Goal: Transaction & Acquisition: Purchase product/service

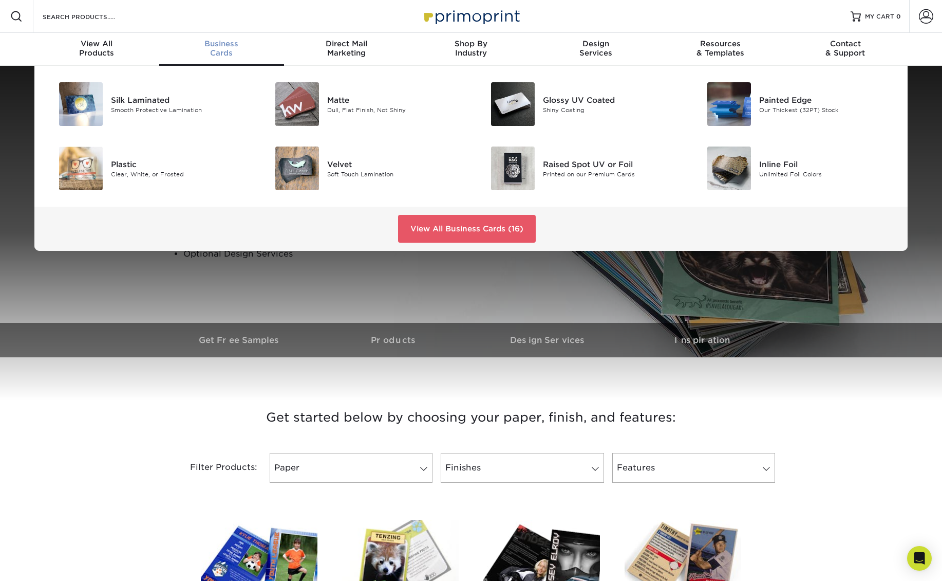
click at [231, 46] on span "Business" at bounding box center [221, 43] width 125 height 9
click at [215, 46] on span "Business" at bounding box center [221, 43] width 125 height 9
click at [484, 234] on link "View All Business Cards (16)" at bounding box center [467, 229] width 138 height 28
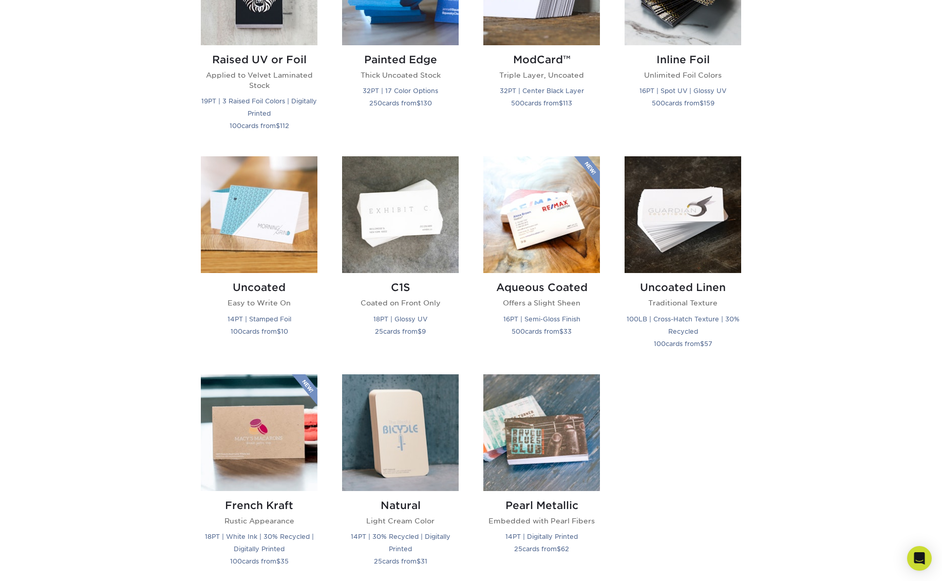
scroll to position [814, 0]
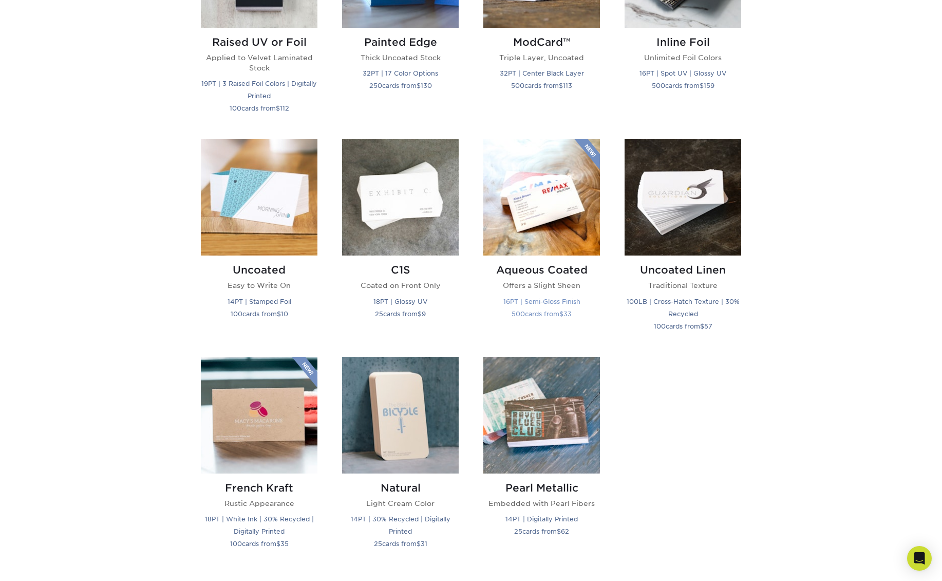
click at [556, 235] on img at bounding box center [542, 197] width 117 height 117
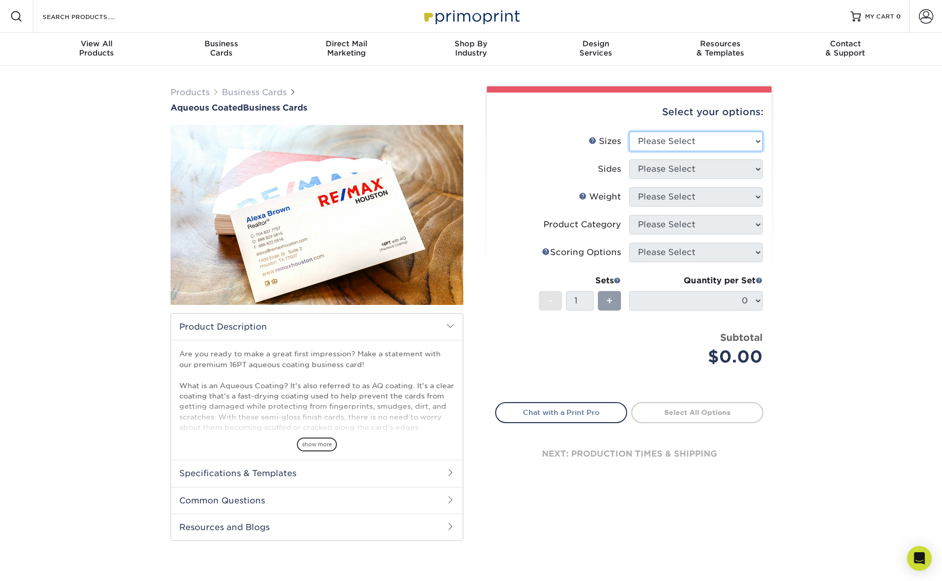
click at [719, 145] on select "Please Select 1.5" x 3.5" - Mini 1.75" x 3.5" - Mini 2" x 3" - Mini 2" x 3.5" -…" at bounding box center [697, 142] width 134 height 20
click at [742, 147] on select "Please Select 1.5" x 3.5" - Mini 1.75" x 3.5" - Mini 2" x 3" - Mini 2" x 3.5" -…" at bounding box center [697, 142] width 134 height 20
click at [630, 132] on select "Please Select 1.5" x 3.5" - Mini 1.75" x 3.5" - Mini 2" x 3" - Mini 2" x 3.5" -…" at bounding box center [697, 142] width 134 height 20
click at [733, 144] on select "Please Select 1.5" x 3.5" - Mini 1.75" x 3.5" - Mini 2" x 3" - Mini 2" x 3.5" -…" at bounding box center [697, 142] width 134 height 20
click at [630, 132] on select "Please Select 1.5" x 3.5" - Mini 1.75" x 3.5" - Mini 2" x 3" - Mini 2" x 3.5" -…" at bounding box center [697, 142] width 134 height 20
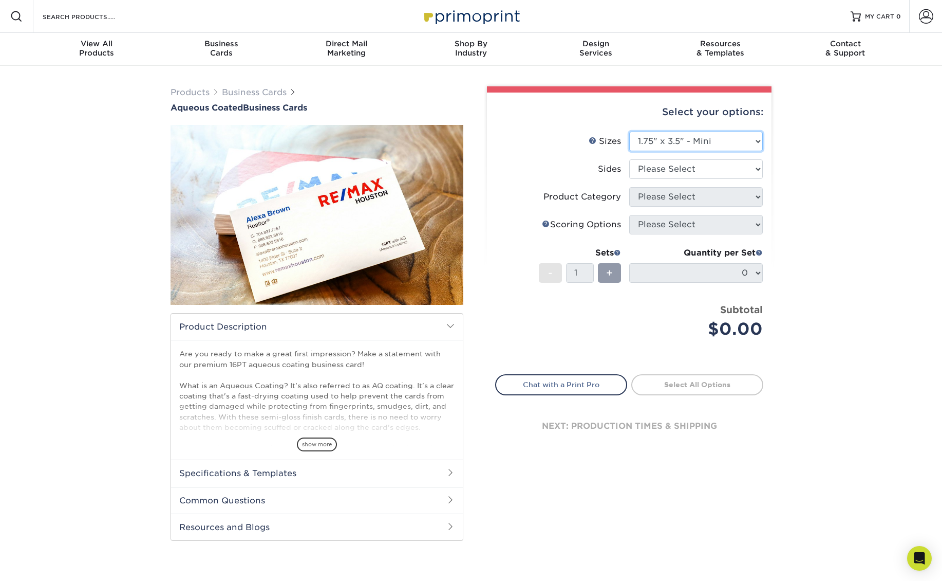
click at [731, 143] on select "Please Select 1.5" x 3.5" - Mini 1.75" x 3.5" - Mini 2" x 3" - Mini 2" x 3.5" -…" at bounding box center [697, 142] width 134 height 20
select select "2.00x3.50"
click at [630, 132] on select "Please Select 1.5" x 3.5" - Mini 1.75" x 3.5" - Mini 2" x 3" - Mini 2" x 3.5" -…" at bounding box center [697, 142] width 134 height 20
click at [734, 168] on select "Please Select Print Both Sides Print Front Only" at bounding box center [697, 169] width 134 height 20
select select "13abbda7-1d64-4f25-8bb2-c179b224825d"
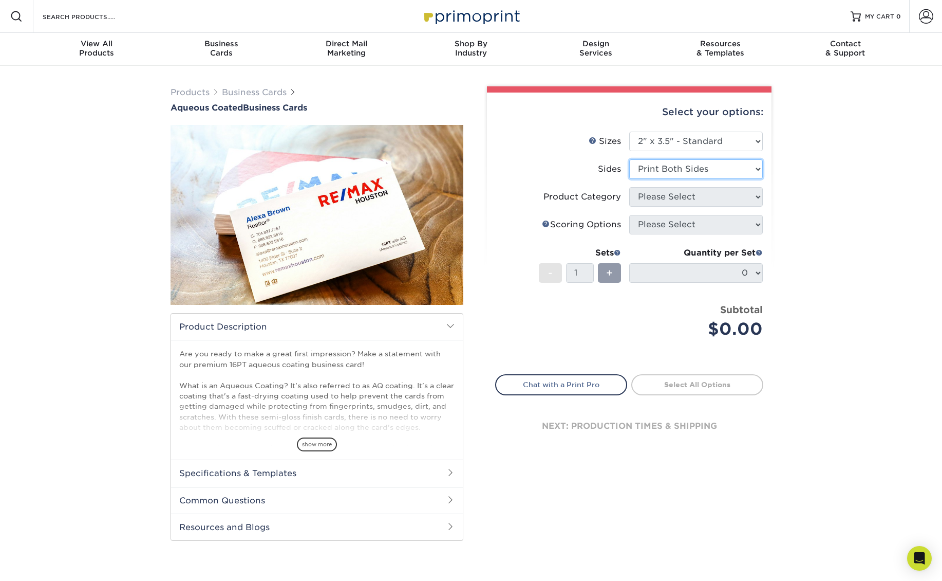
click at [630, 159] on select "Please Select Print Both Sides Print Front Only" at bounding box center [697, 169] width 134 height 20
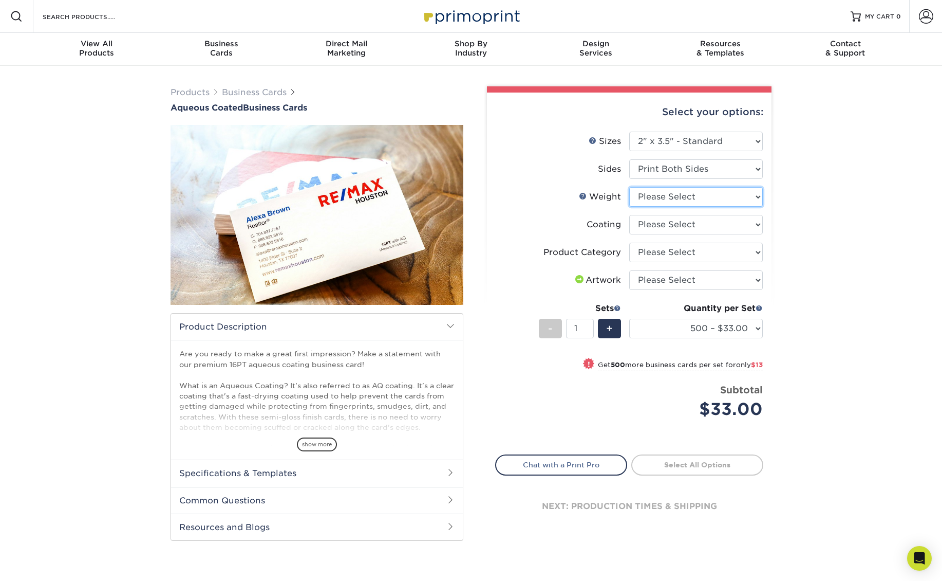
click at [741, 197] on select "Please Select 16PT" at bounding box center [697, 197] width 134 height 20
click at [733, 199] on select "Please Select 16PT" at bounding box center [697, 197] width 134 height 20
select select "16PT"
click at [630, 187] on select "Please Select 16PT" at bounding box center [697, 197] width 134 height 20
click at [752, 227] on select at bounding box center [697, 225] width 134 height 20
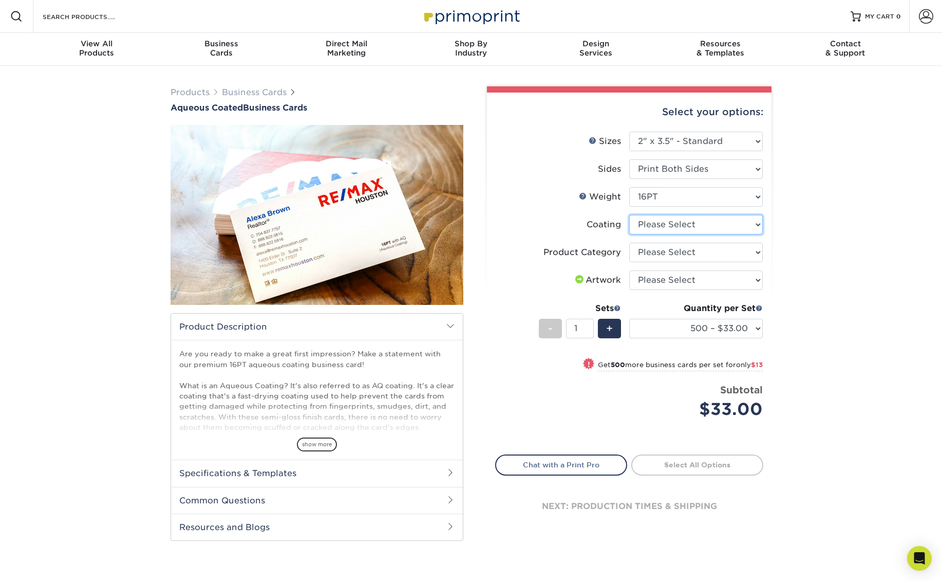
select select "d41dab50-ff65-4f4f-bb17-2afe4d36ae33"
click at [630, 215] on select at bounding box center [697, 225] width 134 height 20
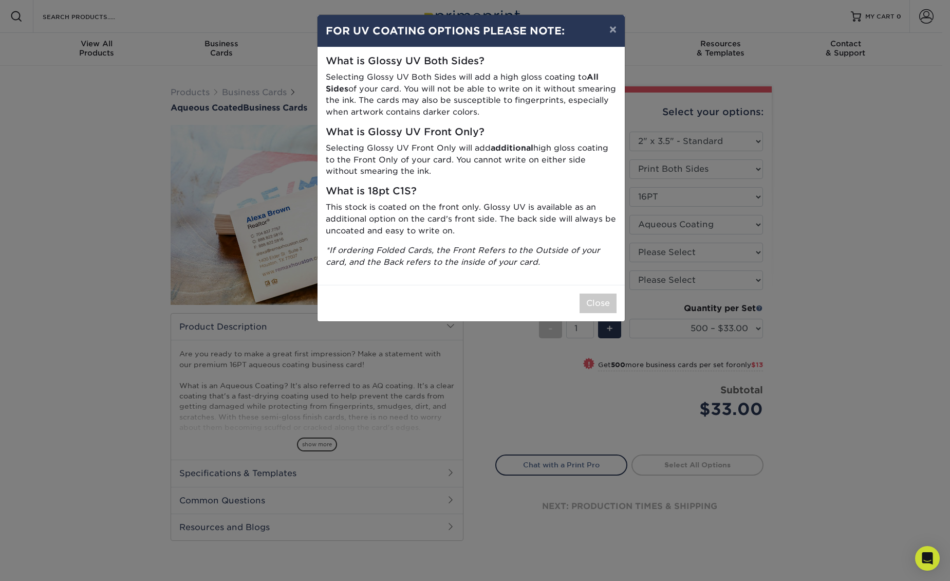
click at [550, 193] on h5 "What is 18pt C1S?" at bounding box center [471, 192] width 291 height 12
click at [610, 29] on button "×" at bounding box center [613, 29] width 24 height 29
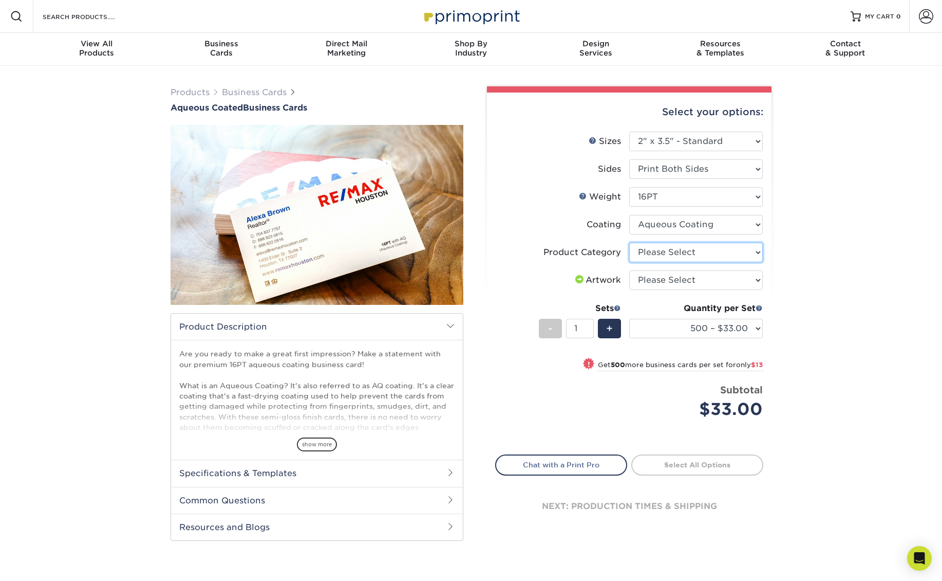
click at [696, 248] on select "Please Select Business Cards" at bounding box center [697, 253] width 134 height 20
select select "3b5148f1-0588-4f88-a218-97bcfdce65c1"
click at [630, 243] on select "Please Select Business Cards" at bounding box center [697, 253] width 134 height 20
click at [727, 281] on select "Please Select I will upload files I need a design - $100" at bounding box center [697, 280] width 134 height 20
select select "upload"
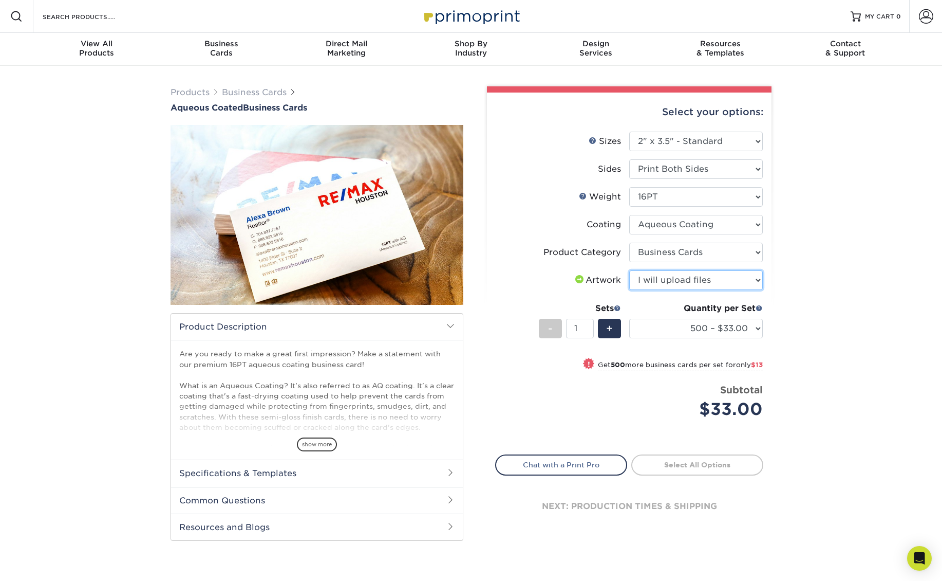
click at [630, 270] on select "Please Select I will upload files I need a design - $100" at bounding box center [697, 280] width 134 height 20
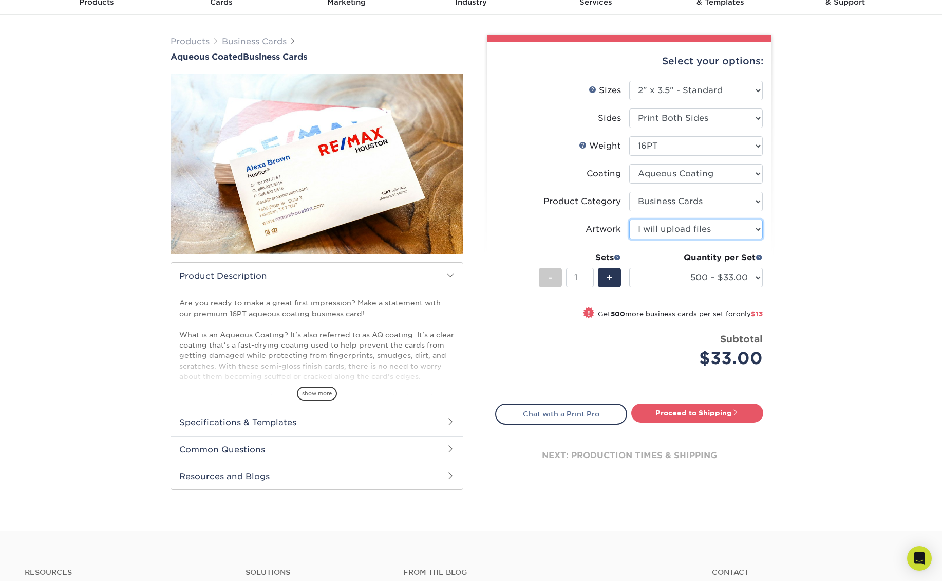
scroll to position [76, 0]
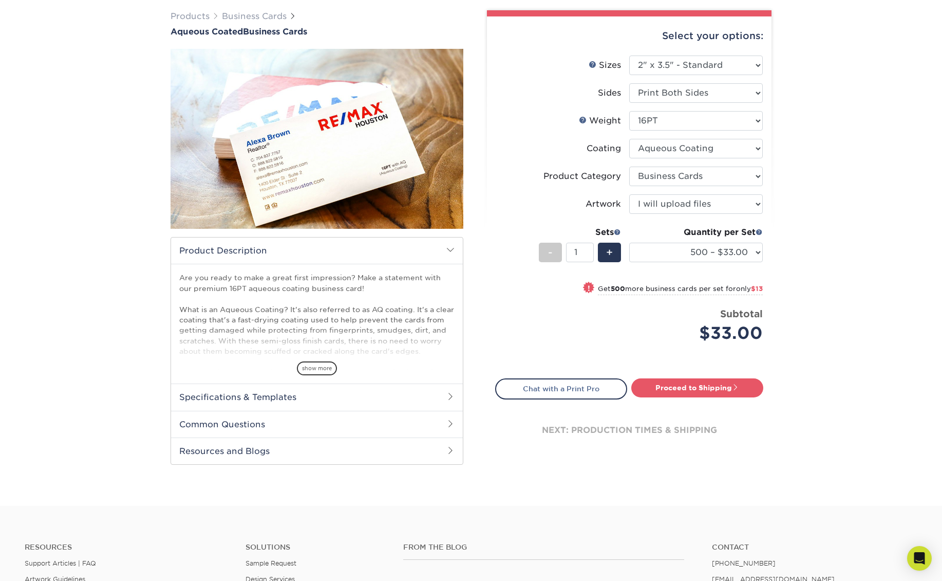
click at [707, 376] on div "Select your options: Sizes Help Sizes Please Select 1.5" x 3.5" - Mini 1.75" x …" at bounding box center [629, 242] width 285 height 453
click at [707, 384] on link "Proceed to Shipping" at bounding box center [698, 387] width 132 height 19
type input "Set 1"
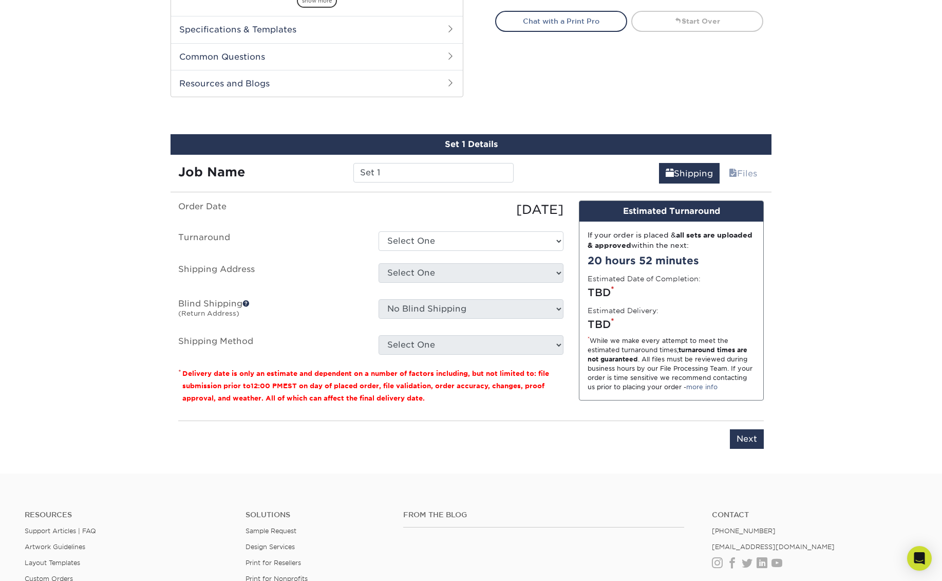
scroll to position [490, 0]
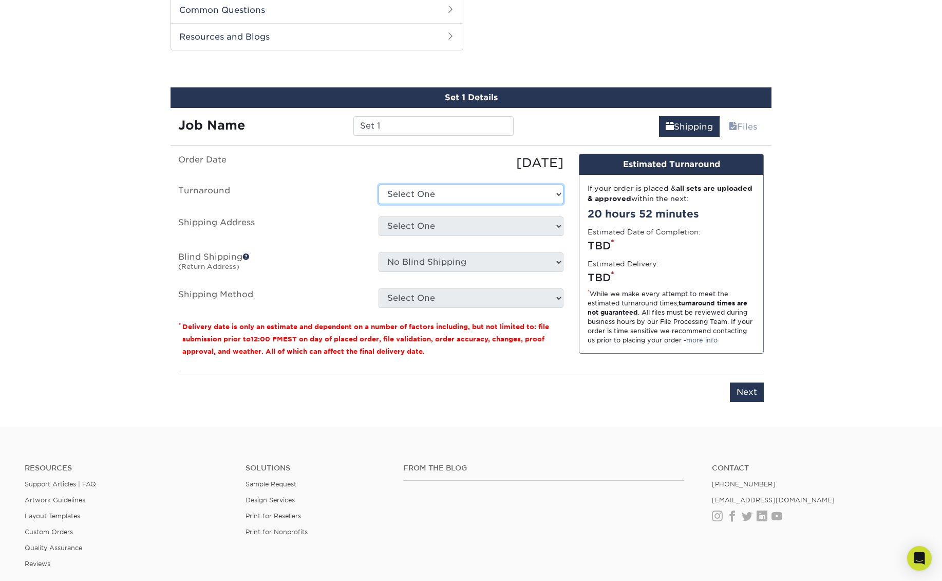
click at [465, 192] on select "Select One 2-4 Business Days 2 Day Next Business Day" at bounding box center [471, 194] width 185 height 20
select select "4daec460-e423-4ebc-a4ab-fa86fd28b91d"
click at [379, 184] on select "Select One 2-4 Business Days 2 Day Next Business Day" at bounding box center [471, 194] width 185 height 20
click at [461, 230] on select "Select One + Add New Address - Login" at bounding box center [471, 226] width 185 height 20
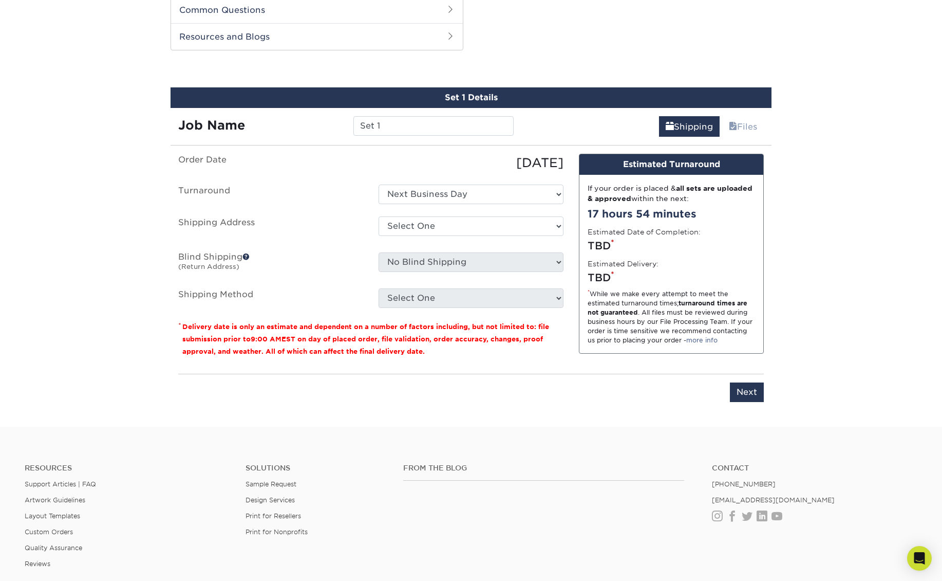
click at [440, 214] on ul "Order Date 10/14/2025 Turnaround Select One 2-4 Business Days 2 Day Next Busine…" at bounding box center [370, 231] width 385 height 154
click at [449, 225] on select "Select One + Add New Address - Login" at bounding box center [471, 226] width 185 height 20
select select "newaddress"
click at [379, 216] on select "Select One + Add New Address - Login" at bounding box center [471, 226] width 185 height 20
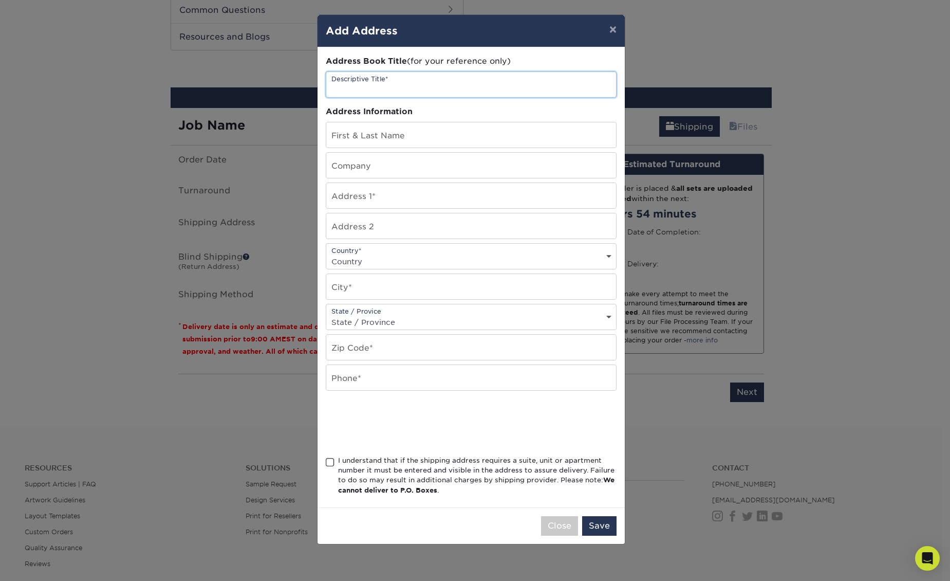
click at [500, 88] on input "text" at bounding box center [471, 84] width 290 height 25
click at [475, 85] on input "text" at bounding box center [471, 84] width 290 height 25
type input "b"
type input "UP business cards"
click at [453, 144] on input "text" at bounding box center [471, 134] width 290 height 25
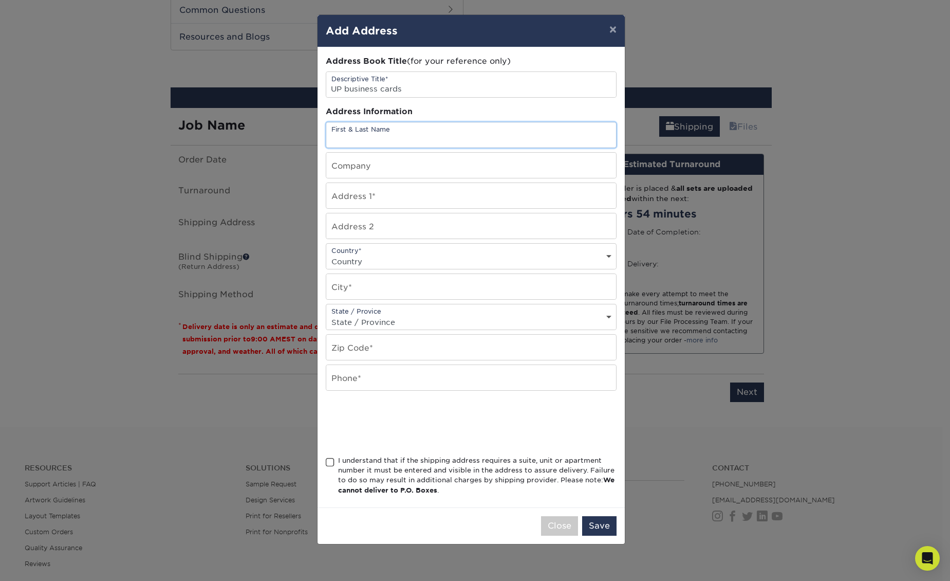
type input "Jenny Do"
type input "3219 CABIN WOOD WAY"
select select "US"
type input "HOUSTON"
select select "TX"
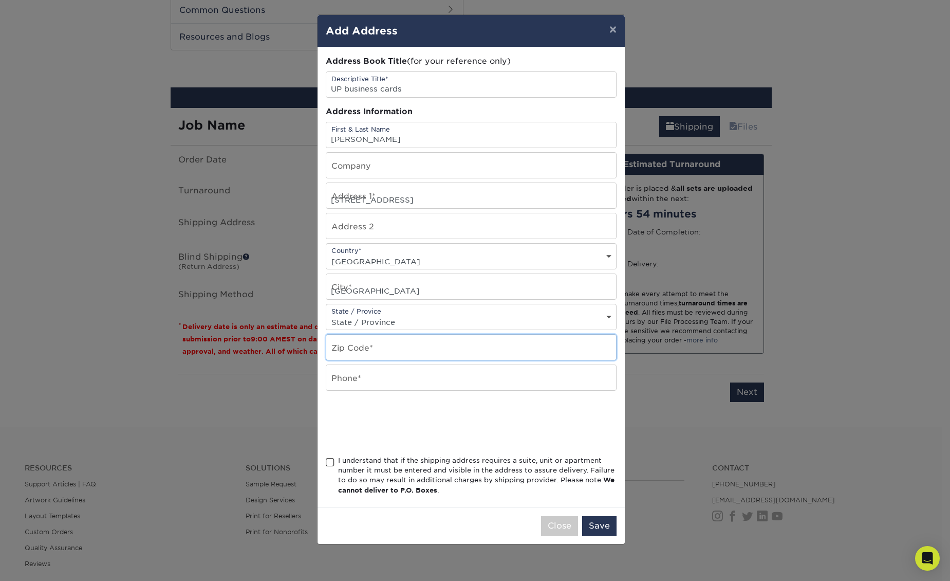
type input "77084"
type input "3463706233"
click at [327, 464] on span at bounding box center [330, 462] width 9 height 10
click at [0, 0] on input "I understand that if the shipping address requires a suite, unit or apartment n…" at bounding box center [0, 0] width 0 height 0
click at [602, 528] on button "Save" at bounding box center [599, 526] width 34 height 20
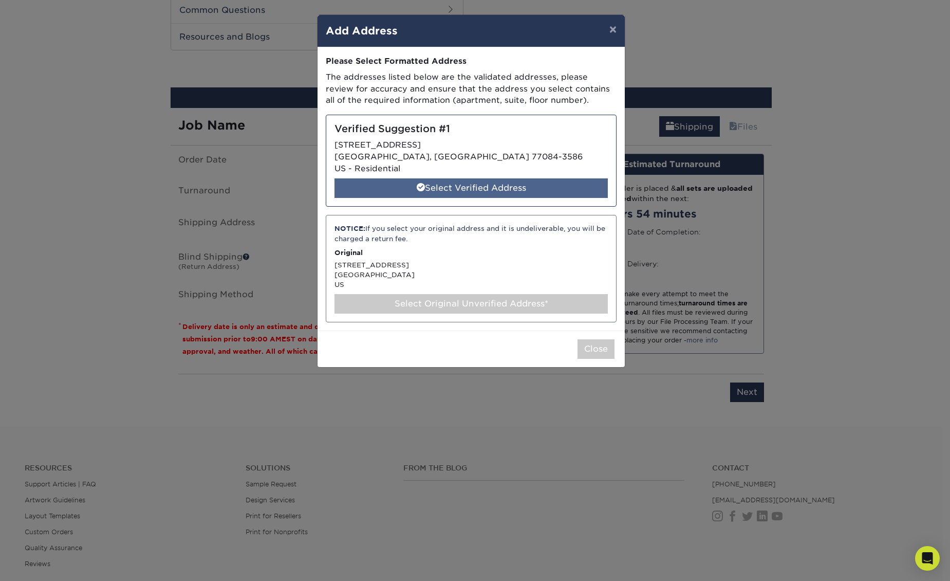
click at [487, 184] on div "Select Verified Address" at bounding box center [471, 188] width 273 height 20
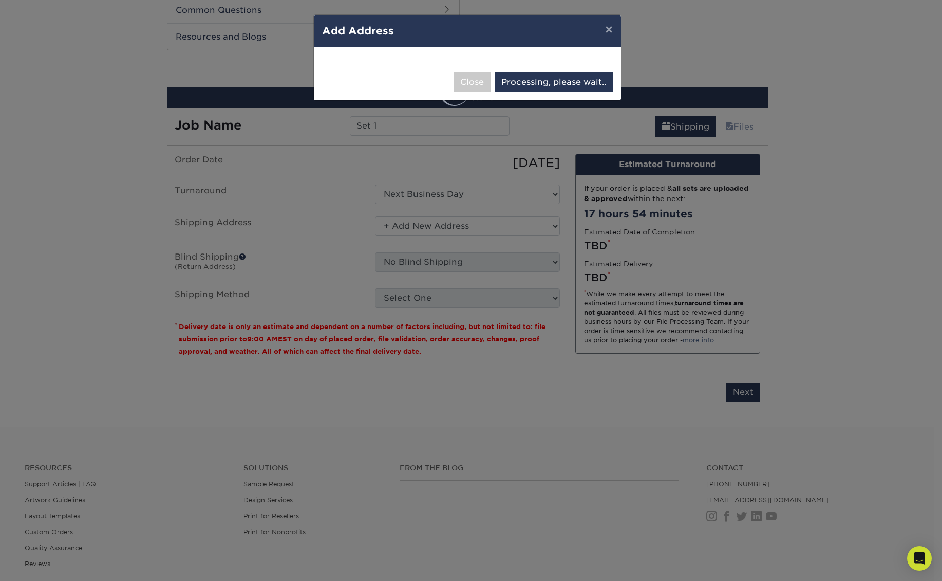
select select "286956"
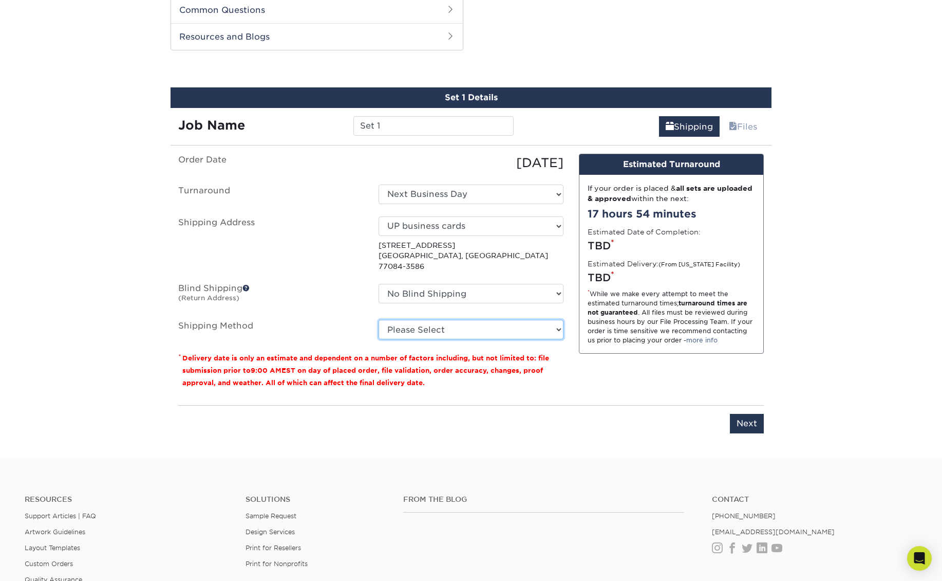
click at [483, 320] on select "Please Select Ground Shipping (+$8.96) 3 Day Shipping Service (+$20.04) 2 Day A…" at bounding box center [471, 330] width 185 height 20
click at [477, 284] on select "No Blind Shipping + Add New Address" at bounding box center [471, 294] width 185 height 20
click at [493, 320] on select "Please Select Ground Shipping (+$8.96) 3 Day Shipping Service (+$20.04) 2 Day A…" at bounding box center [471, 330] width 185 height 20
click at [379, 320] on select "Please Select Ground Shipping (+$8.96) 3 Day Shipping Service (+$20.04) 2 Day A…" at bounding box center [471, 330] width 185 height 20
click at [525, 320] on select "Please Select Ground Shipping (+$8.96) 3 Day Shipping Service (+$20.04) 2 Day A…" at bounding box center [471, 330] width 185 height 20
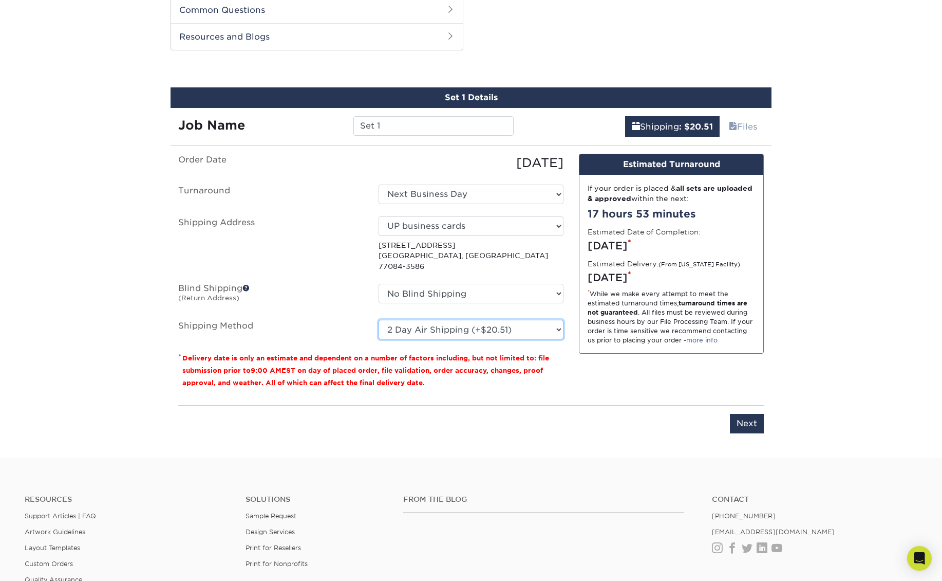
select select "01"
click at [379, 320] on select "Please Select Ground Shipping (+$8.96) 3 Day Shipping Service (+$20.04) 2 Day A…" at bounding box center [471, 330] width 185 height 20
click at [519, 322] on select "Please Select Ground Shipping (+$8.96) 3 Day Shipping Service (+$20.04) 2 Day A…" at bounding box center [471, 330] width 185 height 20
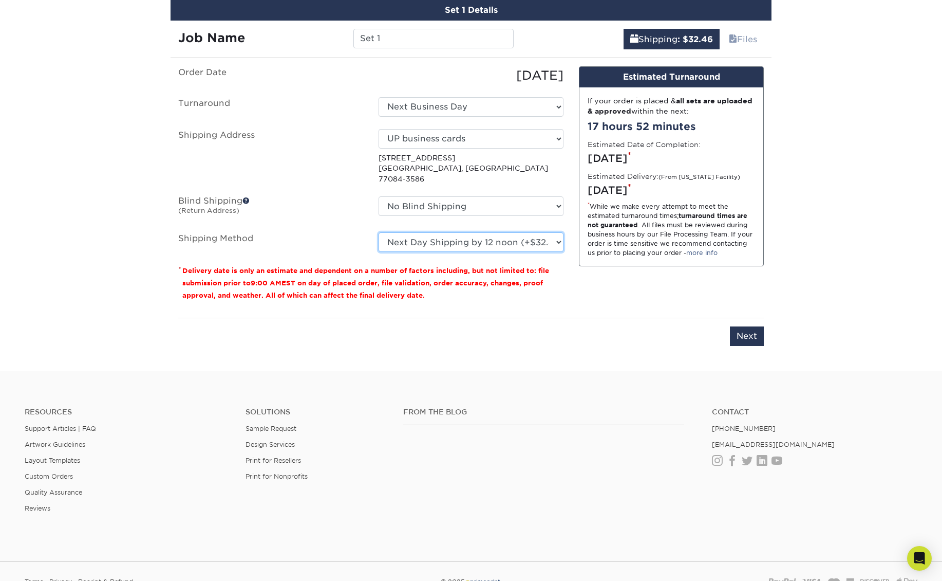
scroll to position [587, 0]
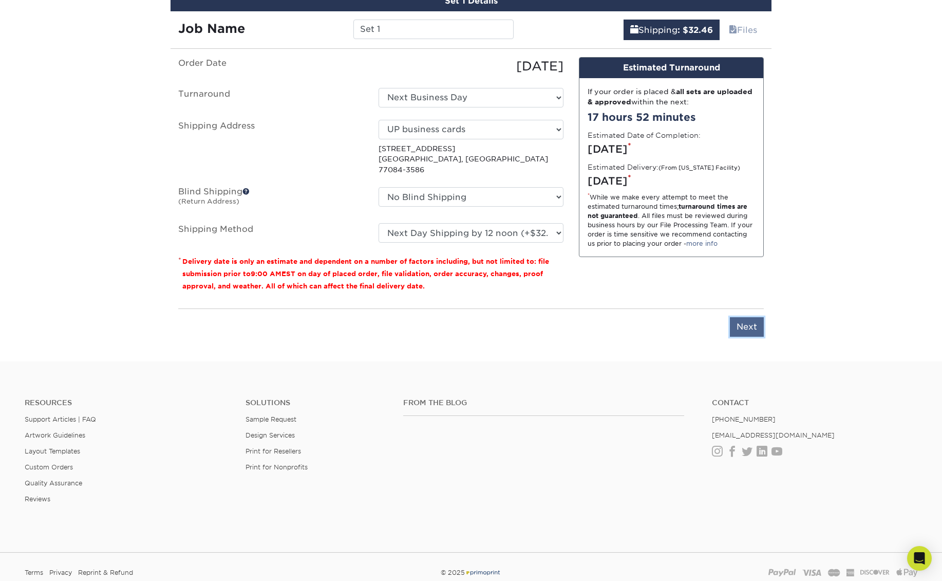
click at [742, 324] on input "Next" at bounding box center [747, 327] width 34 height 20
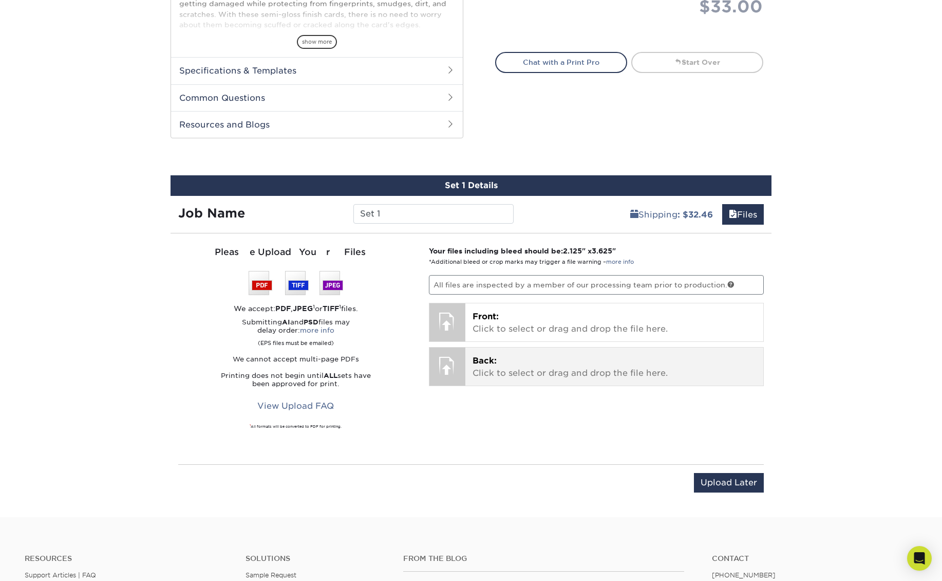
scroll to position [396, 0]
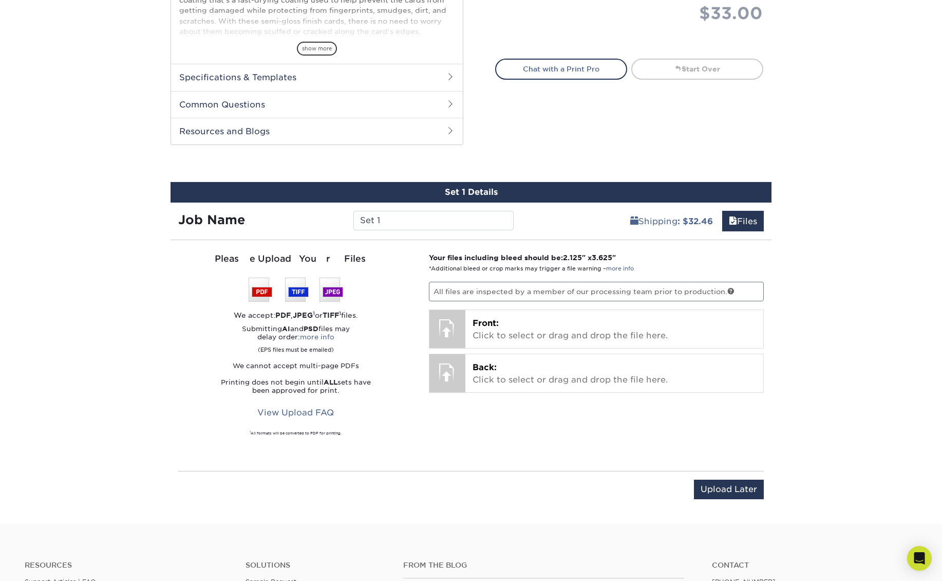
click at [455, 472] on div "Upload Later Save & Continue Continue" at bounding box center [471, 491] width 586 height 41
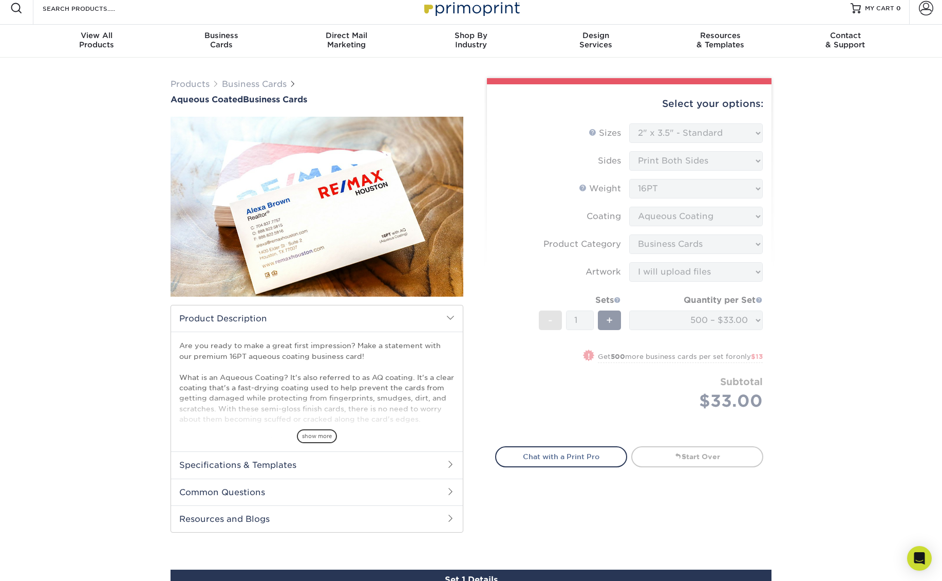
scroll to position [0, 0]
